Goal: Information Seeking & Learning: Get advice/opinions

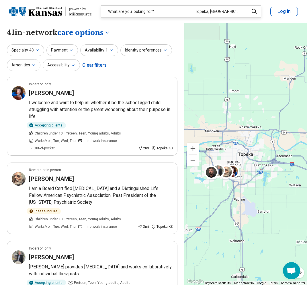
select select "***"
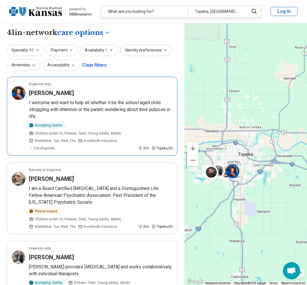
click at [44, 92] on h3 "Alicia Sader" at bounding box center [51, 93] width 45 height 8
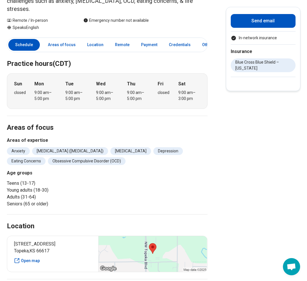
scroll to position [29, 0]
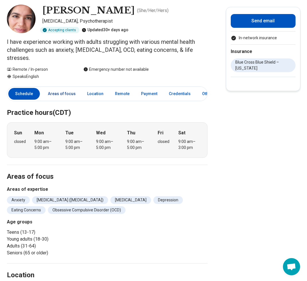
click at [57, 88] on link "Areas of focus" at bounding box center [61, 94] width 35 height 12
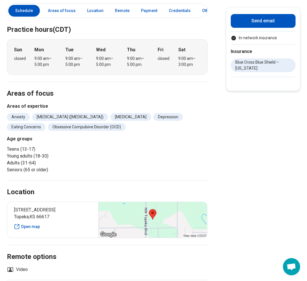
scroll to position [64, 0]
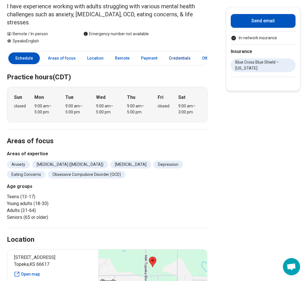
click at [180, 52] on link "Credentials" at bounding box center [179, 58] width 29 height 12
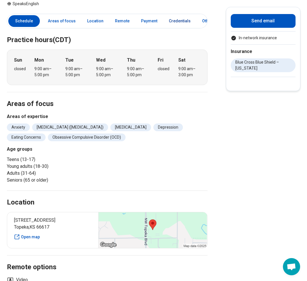
scroll to position [0, 0]
